Goal: Task Accomplishment & Management: Use online tool/utility

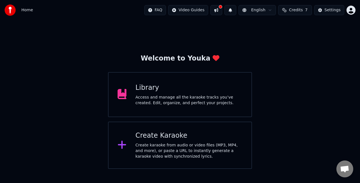
click at [161, 97] on div "Access and manage all the karaoke tracks you’ve created. Edit, organize, and pe…" at bounding box center [189, 100] width 107 height 11
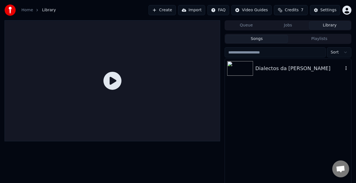
click at [264, 75] on div "Dialectos da [PERSON_NAME]" at bounding box center [288, 68] width 126 height 19
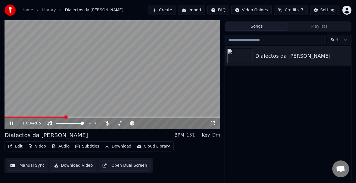
scroll to position [13, 0]
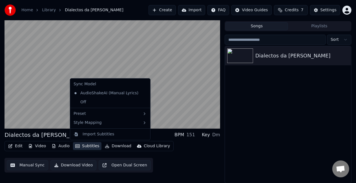
click at [81, 145] on button "Subtitles" at bounding box center [87, 146] width 28 height 8
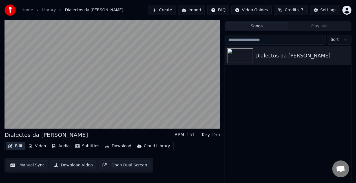
click at [19, 146] on button "Edit" at bounding box center [15, 146] width 19 height 8
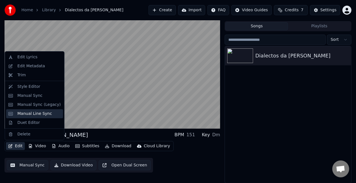
click at [40, 110] on div "Manual Line Sync" at bounding box center [34, 113] width 57 height 9
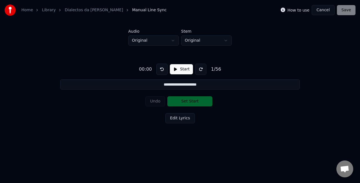
click at [174, 69] on button "Start" at bounding box center [181, 69] width 23 height 10
click at [174, 69] on button "Pause" at bounding box center [181, 69] width 25 height 10
click at [164, 69] on button at bounding box center [162, 69] width 11 height 11
click at [174, 71] on button "Start" at bounding box center [181, 69] width 23 height 10
click at [174, 71] on button "Pause" at bounding box center [181, 69] width 25 height 10
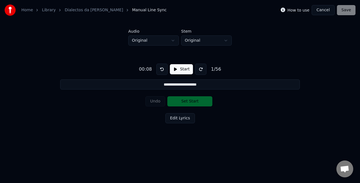
click at [162, 67] on button at bounding box center [162, 69] width 11 height 11
click at [172, 68] on button "Start" at bounding box center [181, 69] width 23 height 10
click at [175, 102] on button "Set Start" at bounding box center [190, 101] width 45 height 10
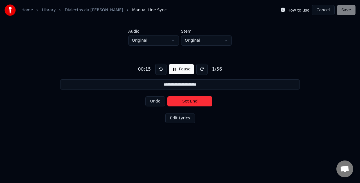
click at [207, 83] on input "**********" at bounding box center [180, 84] width 240 height 10
click at [181, 119] on button "Edit Lyrics" at bounding box center [181, 118] width 30 height 10
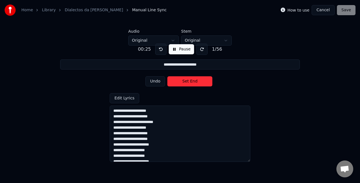
click at [170, 48] on button "Pause" at bounding box center [181, 49] width 25 height 10
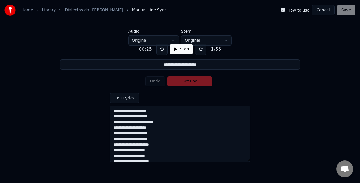
click at [171, 49] on button "Start" at bounding box center [181, 49] width 23 height 10
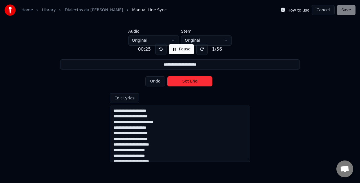
click at [158, 47] on button at bounding box center [160, 49] width 11 height 11
click at [174, 78] on button "Set Start" at bounding box center [190, 81] width 45 height 10
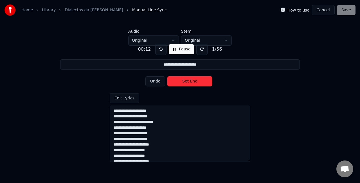
click at [160, 44] on button at bounding box center [160, 49] width 11 height 11
click at [176, 83] on button "Set Start" at bounding box center [190, 81] width 45 height 10
click at [176, 83] on button "Set End" at bounding box center [190, 81] width 45 height 10
click at [161, 48] on button at bounding box center [160, 49] width 11 height 11
click at [182, 83] on button "Set Start" at bounding box center [190, 81] width 45 height 10
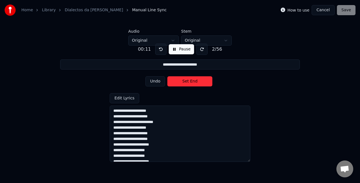
click at [182, 83] on button "Set End" at bounding box center [190, 81] width 45 height 10
click at [159, 50] on button at bounding box center [160, 49] width 11 height 11
click at [128, 109] on textarea at bounding box center [180, 134] width 141 height 56
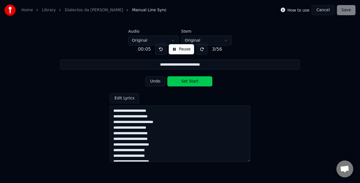
click at [156, 84] on button "Undo" at bounding box center [156, 81] width 20 height 10
click at [156, 84] on div "Undo Set Start" at bounding box center [181, 81] width 70 height 15
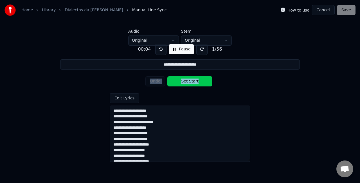
click at [156, 84] on div "Undo Set Start" at bounding box center [181, 81] width 70 height 15
click at [192, 82] on button "Set Start" at bounding box center [190, 81] width 45 height 10
click at [192, 82] on button "Set End" at bounding box center [190, 81] width 45 height 10
click at [192, 82] on button "Set Start" at bounding box center [190, 81] width 45 height 10
click at [192, 82] on button "Set End" at bounding box center [190, 81] width 45 height 10
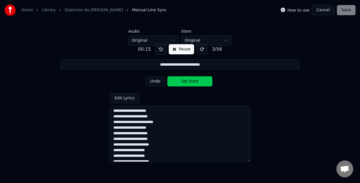
click at [155, 80] on button "Undo" at bounding box center [156, 81] width 20 height 10
click at [157, 83] on button "Undo" at bounding box center [156, 81] width 20 height 10
click at [185, 83] on button "Set Start" at bounding box center [190, 81] width 45 height 10
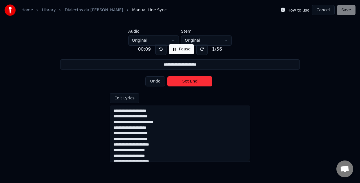
click at [191, 81] on button "Set End" at bounding box center [190, 81] width 45 height 10
click at [191, 81] on button "Set Start" at bounding box center [190, 81] width 45 height 10
click at [191, 81] on button "Set End" at bounding box center [190, 81] width 45 height 10
click at [191, 81] on button "Set Start" at bounding box center [190, 81] width 45 height 10
click at [191, 81] on button "Set End" at bounding box center [190, 81] width 45 height 10
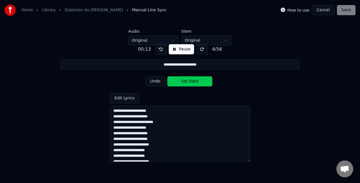
click at [191, 81] on button "Set Start" at bounding box center [190, 81] width 45 height 10
click at [191, 81] on button "Set End" at bounding box center [190, 81] width 45 height 10
click at [191, 81] on button "Set Start" at bounding box center [190, 81] width 45 height 10
click at [191, 81] on button "Set End" at bounding box center [190, 81] width 45 height 10
click at [191, 81] on button "Set Start" at bounding box center [190, 81] width 45 height 10
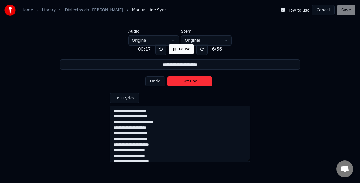
click at [191, 81] on button "Set End" at bounding box center [190, 81] width 45 height 10
click at [191, 81] on button "Set Start" at bounding box center [190, 81] width 45 height 10
click at [191, 81] on button "Set End" at bounding box center [190, 81] width 45 height 10
click at [191, 81] on button "Set Start" at bounding box center [190, 81] width 45 height 10
click at [191, 81] on button "Set End" at bounding box center [190, 81] width 45 height 10
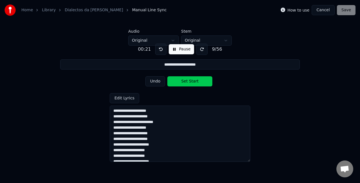
click at [191, 81] on button "Set Start" at bounding box center [190, 81] width 45 height 10
click at [191, 81] on button "Set End" at bounding box center [190, 81] width 45 height 10
click at [191, 81] on button "Set Start" at bounding box center [190, 81] width 45 height 10
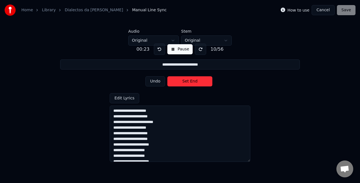
click at [191, 81] on button "Set End" at bounding box center [190, 81] width 45 height 10
click at [191, 81] on button "Set Start" at bounding box center [190, 81] width 45 height 10
click at [191, 81] on button "Set End" at bounding box center [190, 81] width 45 height 10
click at [191, 81] on button "Set Start" at bounding box center [190, 81] width 45 height 10
click at [191, 81] on button "Set End" at bounding box center [190, 81] width 45 height 10
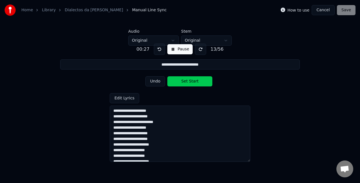
click at [191, 81] on button "Set Start" at bounding box center [190, 81] width 45 height 10
click at [191, 81] on button "Set End" at bounding box center [190, 81] width 45 height 10
click at [191, 81] on button "Set Start" at bounding box center [190, 81] width 45 height 10
click at [191, 81] on button "Set End" at bounding box center [190, 81] width 45 height 10
click at [191, 81] on button "Set Start" at bounding box center [190, 81] width 45 height 10
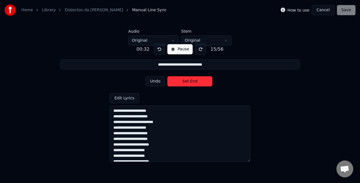
click at [191, 81] on button "Set End" at bounding box center [190, 81] width 45 height 10
click at [191, 81] on button "Set Start" at bounding box center [190, 81] width 45 height 10
click at [191, 81] on button "Set End" at bounding box center [190, 81] width 45 height 10
click at [191, 81] on button "Set Start" at bounding box center [190, 81] width 45 height 10
click at [191, 81] on button "Set End" at bounding box center [190, 81] width 45 height 10
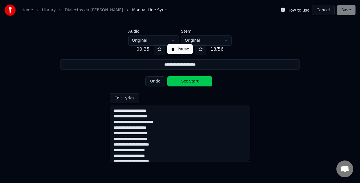
click at [191, 81] on button "Set Start" at bounding box center [190, 81] width 45 height 10
click at [191, 81] on button "Set End" at bounding box center [190, 81] width 45 height 10
click at [191, 81] on button "Set Start" at bounding box center [190, 81] width 45 height 10
click at [191, 81] on button "Set End" at bounding box center [190, 81] width 45 height 10
click at [191, 81] on button "Set Start" at bounding box center [190, 81] width 45 height 10
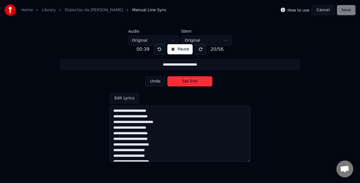
click at [191, 81] on button "Set End" at bounding box center [190, 81] width 45 height 10
click at [191, 81] on button "Set Start" at bounding box center [190, 81] width 45 height 10
click at [191, 81] on button "Set End" at bounding box center [190, 81] width 45 height 10
click at [191, 81] on button "Set Start" at bounding box center [190, 81] width 45 height 10
click at [191, 81] on button "Set End" at bounding box center [190, 81] width 45 height 10
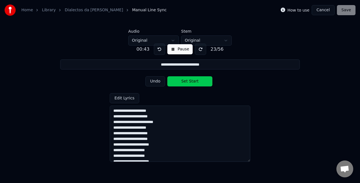
click at [191, 81] on button "Set Start" at bounding box center [190, 81] width 45 height 10
click at [191, 81] on button "Set End" at bounding box center [190, 81] width 45 height 10
click at [191, 81] on button "Set Start" at bounding box center [190, 81] width 45 height 10
click at [191, 81] on button "Set End" at bounding box center [190, 81] width 45 height 10
click at [191, 81] on button "Set Start" at bounding box center [190, 81] width 45 height 10
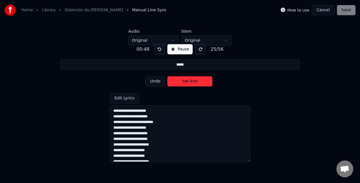
click at [191, 81] on button "Set End" at bounding box center [190, 81] width 45 height 10
click at [191, 81] on button "Set Start" at bounding box center [190, 81] width 45 height 10
click at [191, 81] on button "Set End" at bounding box center [190, 81] width 45 height 10
click at [191, 81] on button "Set Start" at bounding box center [190, 81] width 45 height 10
click at [191, 81] on button "Set End" at bounding box center [190, 81] width 45 height 10
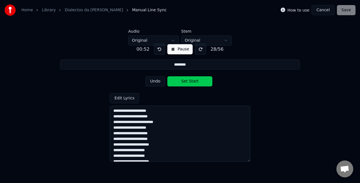
click at [191, 81] on button "Set Start" at bounding box center [190, 81] width 45 height 10
click at [191, 81] on button "Set End" at bounding box center [190, 81] width 45 height 10
click at [191, 81] on button "Set Start" at bounding box center [190, 81] width 45 height 10
click at [191, 81] on button "Set End" at bounding box center [190, 81] width 45 height 10
click at [191, 81] on button "Set Start" at bounding box center [190, 81] width 45 height 10
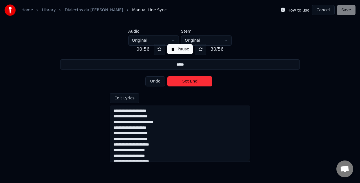
click at [191, 81] on button "Set End" at bounding box center [190, 81] width 45 height 10
click at [191, 81] on button "Set Start" at bounding box center [190, 81] width 45 height 10
click at [191, 81] on button "Set End" at bounding box center [190, 81] width 45 height 10
click at [191, 81] on button "Set Start" at bounding box center [190, 81] width 45 height 10
click at [191, 81] on button "Set End" at bounding box center [190, 81] width 45 height 10
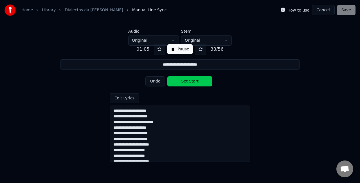
click at [191, 81] on button "Set Start" at bounding box center [190, 81] width 45 height 10
click at [191, 81] on button "Set End" at bounding box center [190, 81] width 45 height 10
click at [191, 81] on button "Set Start" at bounding box center [190, 81] width 45 height 10
click at [191, 81] on button "Set End" at bounding box center [190, 81] width 45 height 10
click at [191, 81] on button "Set Start" at bounding box center [190, 81] width 45 height 10
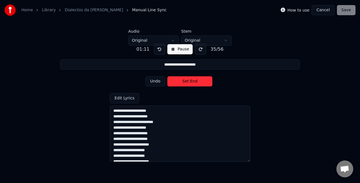
click at [191, 81] on button "Set End" at bounding box center [190, 81] width 45 height 10
click at [191, 81] on button "Set Start" at bounding box center [190, 81] width 45 height 10
click at [191, 81] on button "Set End" at bounding box center [190, 81] width 45 height 10
click at [191, 81] on button "Set Start" at bounding box center [190, 81] width 45 height 10
click at [191, 81] on button "Set End" at bounding box center [190, 81] width 45 height 10
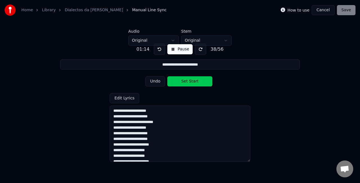
click at [191, 81] on button "Set Start" at bounding box center [190, 81] width 45 height 10
click at [191, 81] on button "Set End" at bounding box center [190, 81] width 45 height 10
click at [191, 81] on button "Set Start" at bounding box center [190, 81] width 45 height 10
click at [191, 81] on button "Set End" at bounding box center [190, 81] width 45 height 10
click at [191, 81] on button "Set Start" at bounding box center [190, 81] width 45 height 10
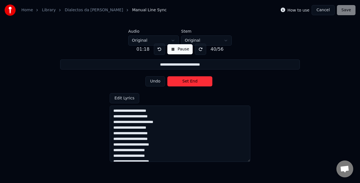
click at [191, 81] on button "Set End" at bounding box center [190, 81] width 45 height 10
click at [191, 81] on button "Set Start" at bounding box center [190, 81] width 45 height 10
click at [191, 81] on button "Set End" at bounding box center [190, 81] width 45 height 10
click at [191, 81] on button "Set Start" at bounding box center [190, 81] width 45 height 10
click at [191, 81] on button "Set End" at bounding box center [190, 81] width 45 height 10
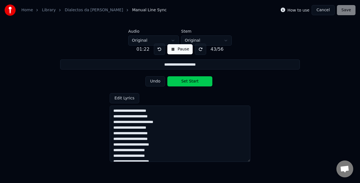
click at [191, 81] on button "Set Start" at bounding box center [190, 81] width 45 height 10
click at [191, 81] on button "Set End" at bounding box center [190, 81] width 45 height 10
click at [191, 81] on button "Set Start" at bounding box center [190, 81] width 45 height 10
click at [191, 81] on button "Set End" at bounding box center [190, 81] width 45 height 10
click at [191, 81] on button "Set Start" at bounding box center [190, 81] width 45 height 10
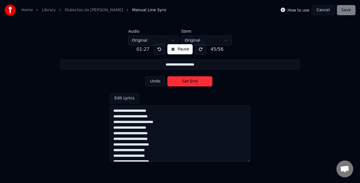
click at [191, 81] on button "Set End" at bounding box center [190, 81] width 45 height 10
click at [191, 81] on button "Set Start" at bounding box center [190, 81] width 45 height 10
click at [191, 81] on button "Set End" at bounding box center [190, 81] width 45 height 10
click at [191, 81] on button "Set Start" at bounding box center [190, 81] width 45 height 10
click at [191, 81] on button "Set End" at bounding box center [190, 81] width 45 height 10
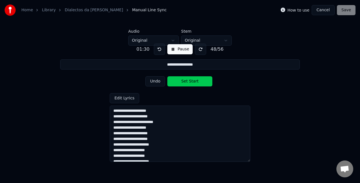
click at [191, 81] on button "Set Start" at bounding box center [190, 81] width 45 height 10
click at [191, 81] on button "Set End" at bounding box center [190, 81] width 45 height 10
click at [191, 81] on button "Set Start" at bounding box center [190, 81] width 45 height 10
click at [191, 81] on button "Set End" at bounding box center [190, 81] width 45 height 10
click at [191, 81] on button "Set Start" at bounding box center [190, 81] width 45 height 10
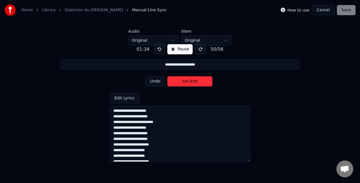
click at [191, 81] on button "Set End" at bounding box center [190, 81] width 45 height 10
click at [191, 81] on button "Set Start" at bounding box center [190, 81] width 45 height 10
click at [191, 81] on button "Set End" at bounding box center [190, 81] width 45 height 10
click at [191, 81] on button "Set Start" at bounding box center [190, 81] width 45 height 10
click at [191, 81] on button "Set End" at bounding box center [190, 81] width 45 height 10
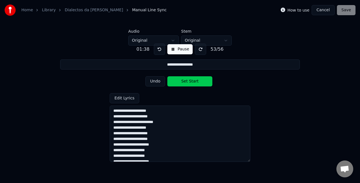
click at [191, 81] on button "Set Start" at bounding box center [190, 81] width 45 height 10
click at [191, 81] on button "Set End" at bounding box center [190, 81] width 45 height 10
click at [191, 81] on button "Set Start" at bounding box center [190, 81] width 45 height 10
click at [191, 81] on button "Set End" at bounding box center [190, 81] width 45 height 10
click at [191, 81] on button "Set Start" at bounding box center [190, 81] width 45 height 10
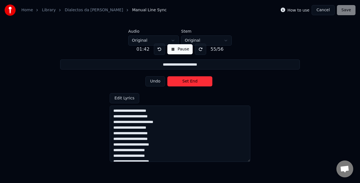
click at [191, 81] on button "Set End" at bounding box center [190, 81] width 45 height 10
type input "**********"
click at [191, 81] on button "Set Start" at bounding box center [190, 81] width 45 height 10
click at [191, 81] on button "Set End" at bounding box center [190, 81] width 45 height 10
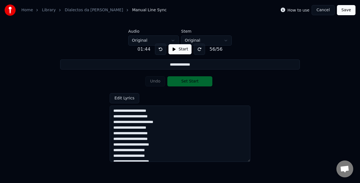
click at [176, 48] on button "Start" at bounding box center [180, 49] width 23 height 10
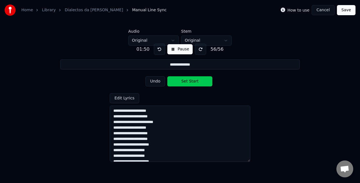
click at [158, 49] on button at bounding box center [159, 49] width 11 height 11
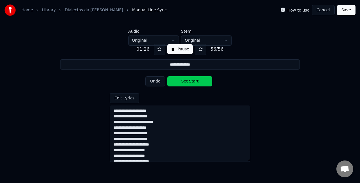
click at [158, 49] on button at bounding box center [159, 49] width 11 height 11
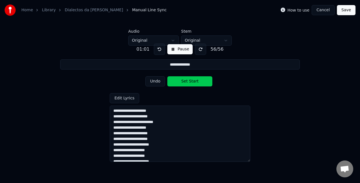
click at [158, 49] on button at bounding box center [159, 49] width 11 height 11
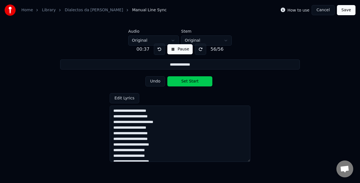
click at [158, 49] on button at bounding box center [159, 49] width 11 height 11
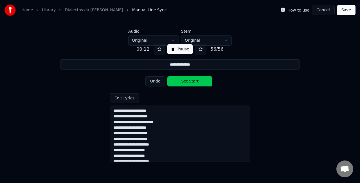
click at [158, 49] on button at bounding box center [159, 49] width 11 height 11
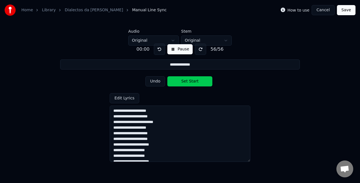
click at [158, 49] on button at bounding box center [159, 49] width 11 height 11
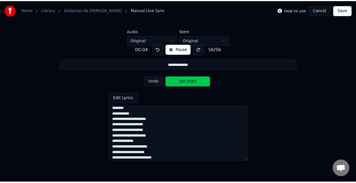
scroll to position [264, 0]
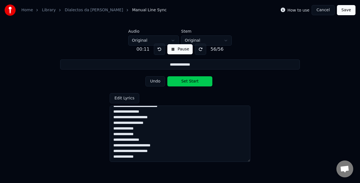
click at [341, 12] on button "Save" at bounding box center [346, 10] width 19 height 10
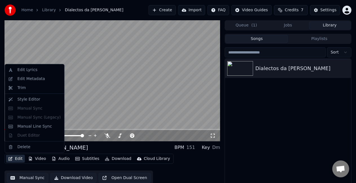
click at [19, 160] on button "Edit" at bounding box center [15, 159] width 19 height 8
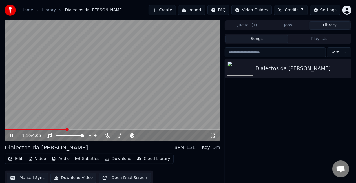
click at [93, 142] on div "1:10 / 4:05 Dialectos da [PERSON_NAME] BPM 151 Key Dm Edit Video Audio Subtitle…" at bounding box center [112, 108] width 215 height 176
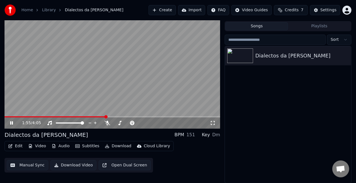
click at [67, 167] on button "Download Video" at bounding box center [73, 165] width 46 height 10
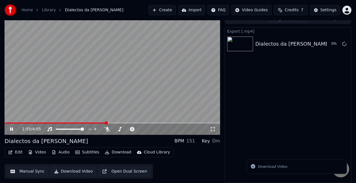
scroll to position [6, 0]
click at [12, 131] on icon at bounding box center [15, 129] width 13 height 5
click at [332, 43] on button "Show" at bounding box center [329, 44] width 20 height 10
click at [325, 43] on button "Show" at bounding box center [329, 44] width 20 height 10
click at [329, 47] on button "Show" at bounding box center [329, 44] width 20 height 10
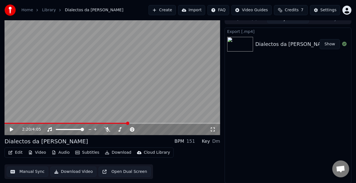
click at [329, 47] on button "Show" at bounding box center [329, 44] width 20 height 10
click at [254, 105] on div "Export [.mp4] Dialectos da [PERSON_NAME] Show" at bounding box center [287, 106] width 127 height 156
click at [329, 44] on button "Show" at bounding box center [329, 44] width 20 height 10
click at [257, 73] on div "Export [.mp4] Dialectos da [PERSON_NAME] Show" at bounding box center [287, 106] width 127 height 156
click at [336, 44] on button "Show" at bounding box center [329, 44] width 20 height 10
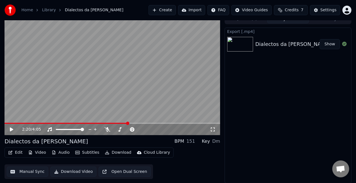
click at [330, 44] on button "Show" at bounding box center [329, 44] width 20 height 10
click at [286, 100] on div "Export [.mp4] Dialectos da [PERSON_NAME] Show" at bounding box center [287, 106] width 127 height 156
click at [289, 90] on div "Export [.mp4] Dialectos da [PERSON_NAME] Show" at bounding box center [287, 106] width 127 height 156
click at [326, 45] on button "Show" at bounding box center [329, 44] width 20 height 10
